Goal: Information Seeking & Learning: Find specific fact

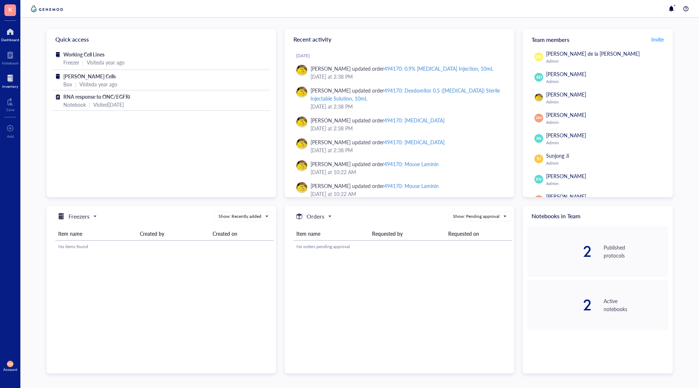
click at [11, 77] on div at bounding box center [10, 78] width 16 height 12
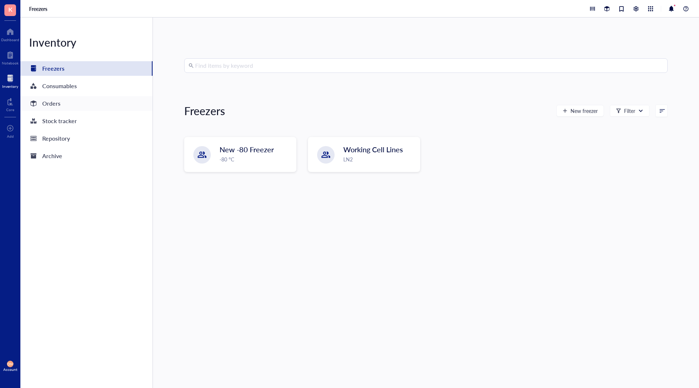
click at [57, 102] on div "Orders" at bounding box center [51, 103] width 18 height 10
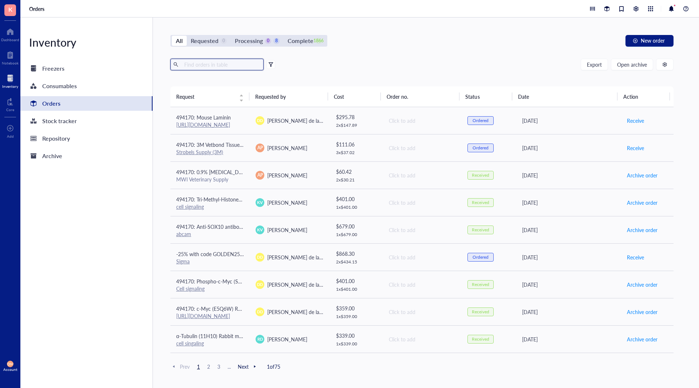
click at [226, 67] on input "text" at bounding box center [220, 64] width 79 height 11
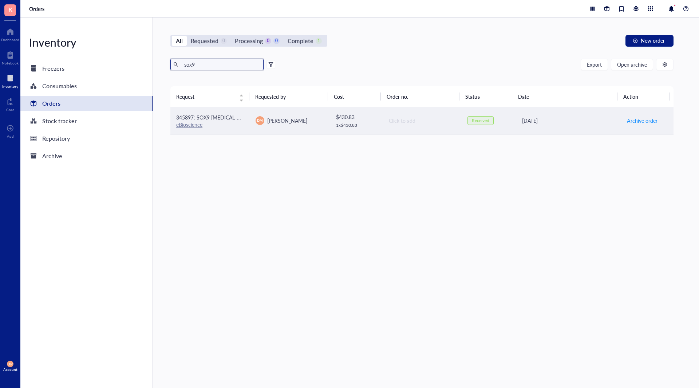
type input "sox9"
click at [241, 118] on span "345897: SOX9 [MEDICAL_DATA] (GMPR9)" at bounding box center [224, 117] width 97 height 7
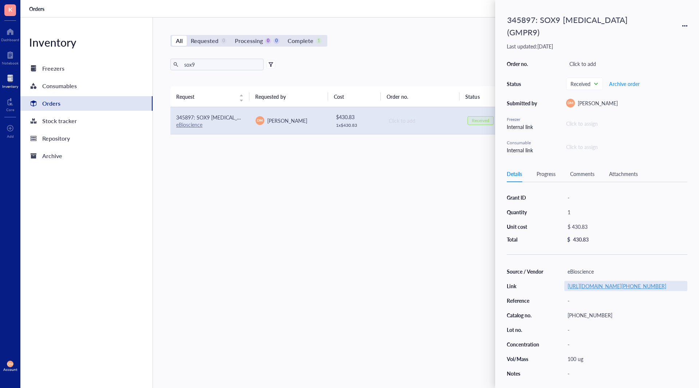
click at [626, 287] on link "[URL][DOMAIN_NAME][PHONE_NUMBER]" at bounding box center [617, 285] width 99 height 7
